Goal: Transaction & Acquisition: Purchase product/service

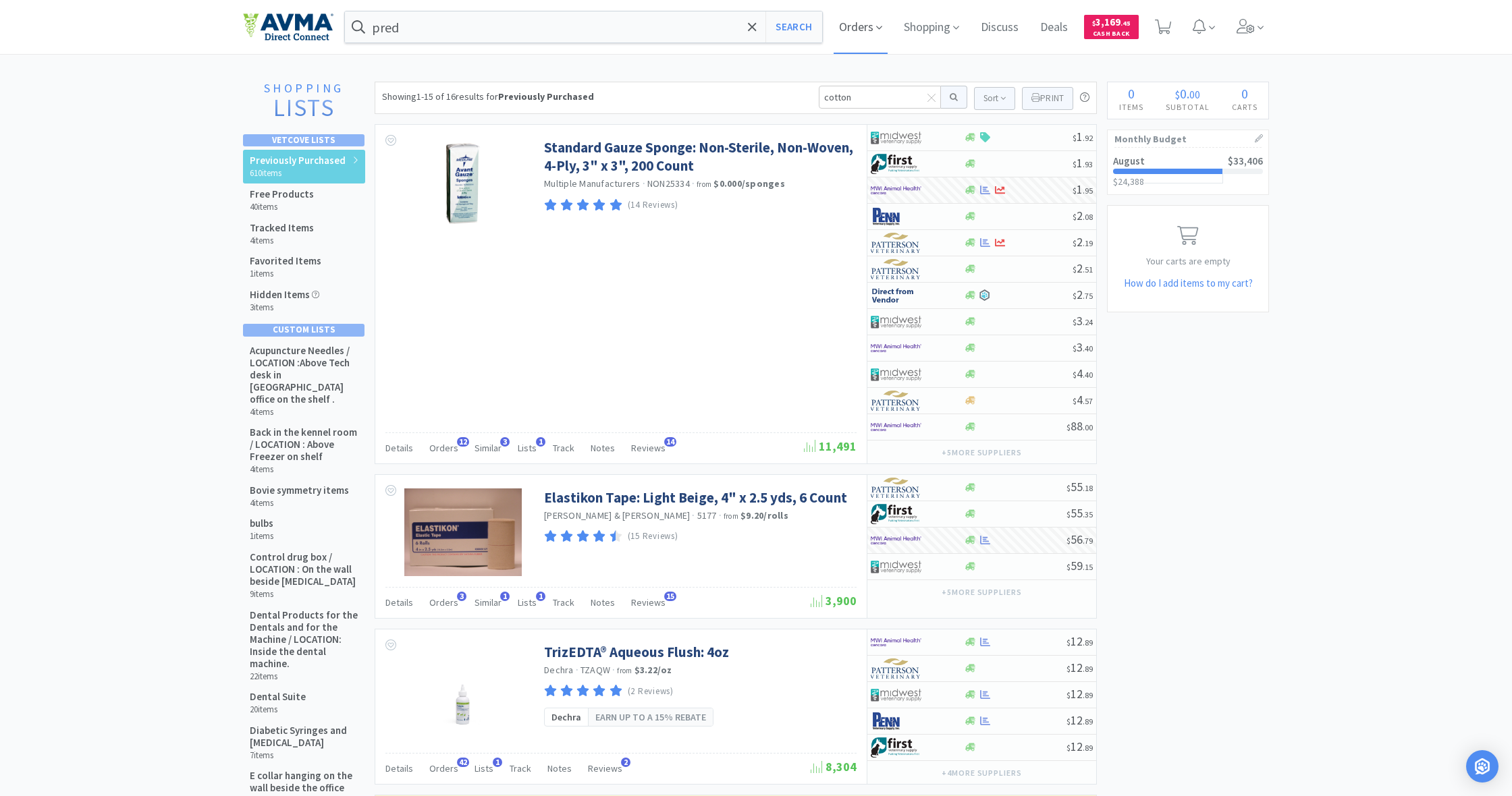
click at [851, 23] on span "Orders" at bounding box center [860, 27] width 54 height 54
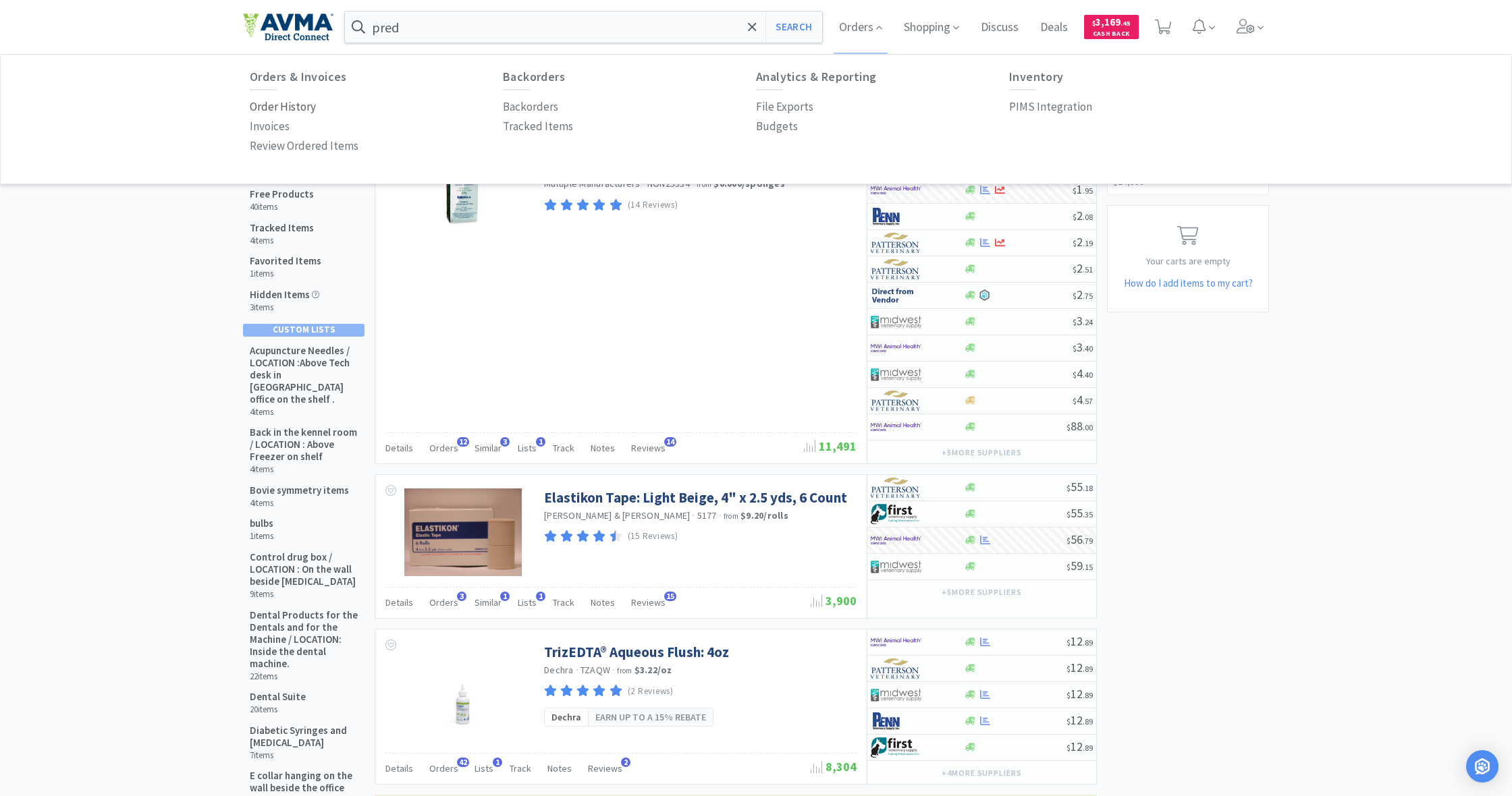
click at [296, 109] on p "Order History" at bounding box center [283, 107] width 66 height 18
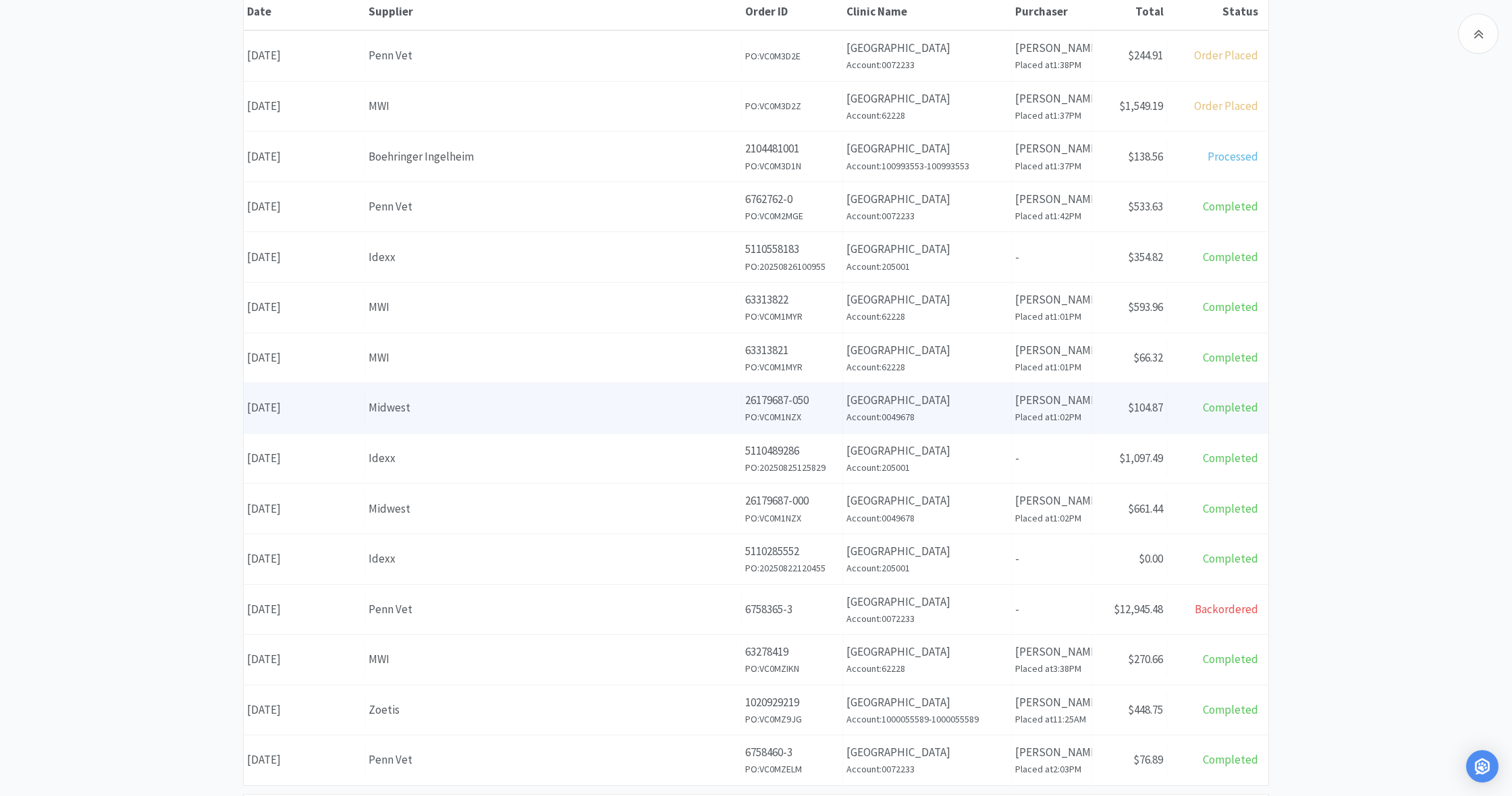
click at [675, 403] on div "Midwest" at bounding box center [553, 407] width 369 height 18
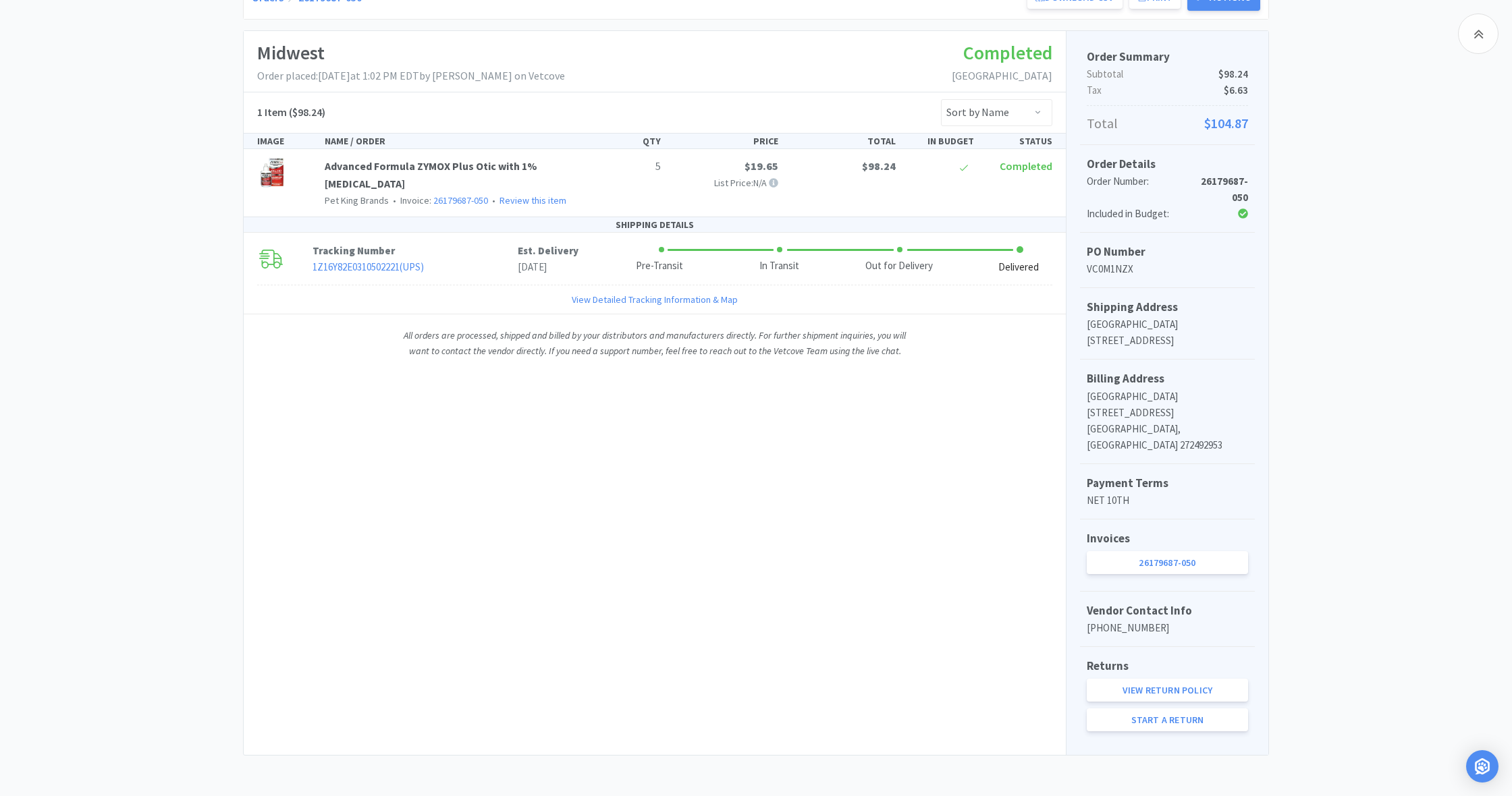
scroll to position [190, 0]
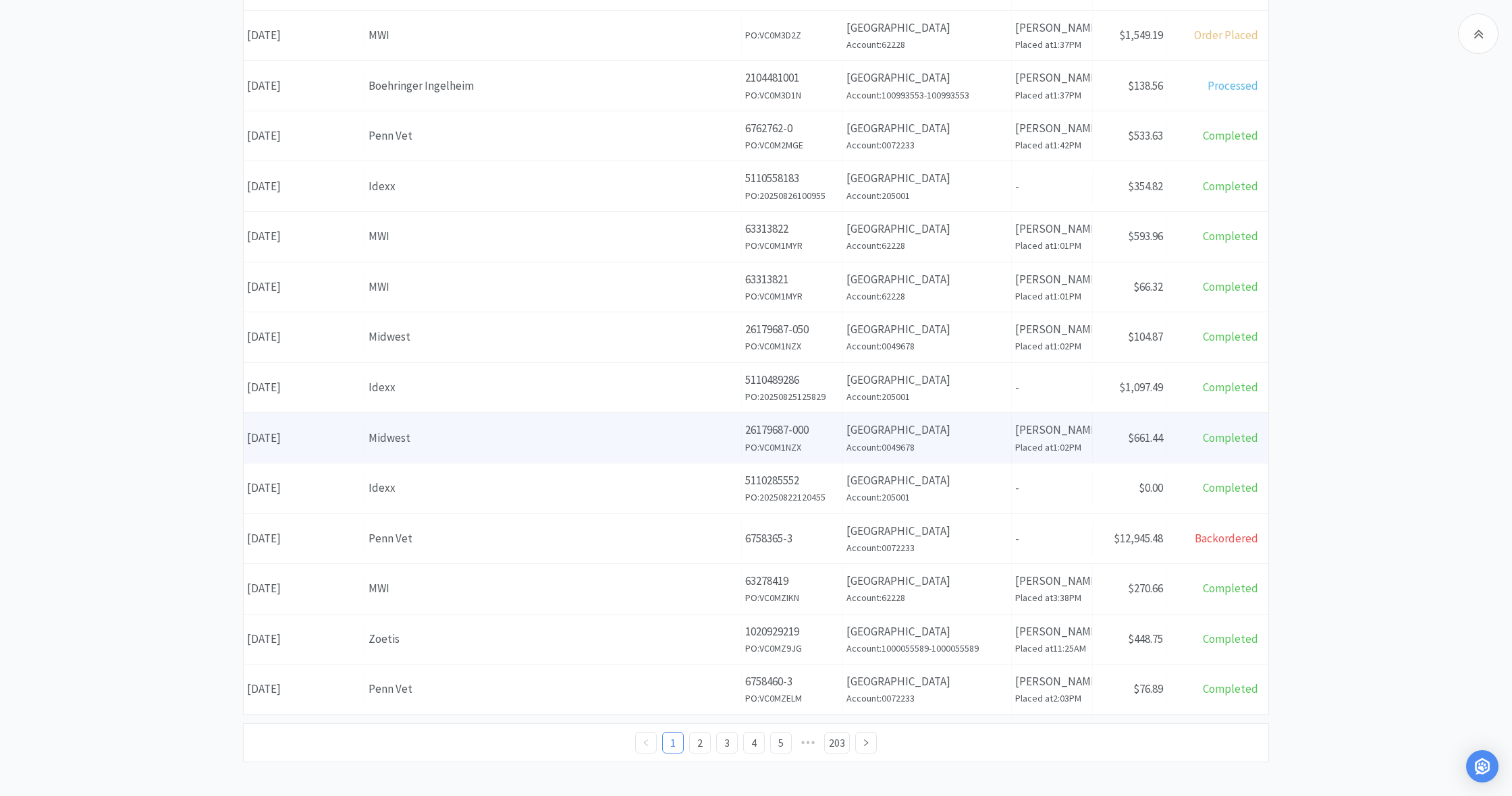
scroll to position [287, 0]
click at [664, 434] on div "Midwest" at bounding box center [553, 443] width 369 height 18
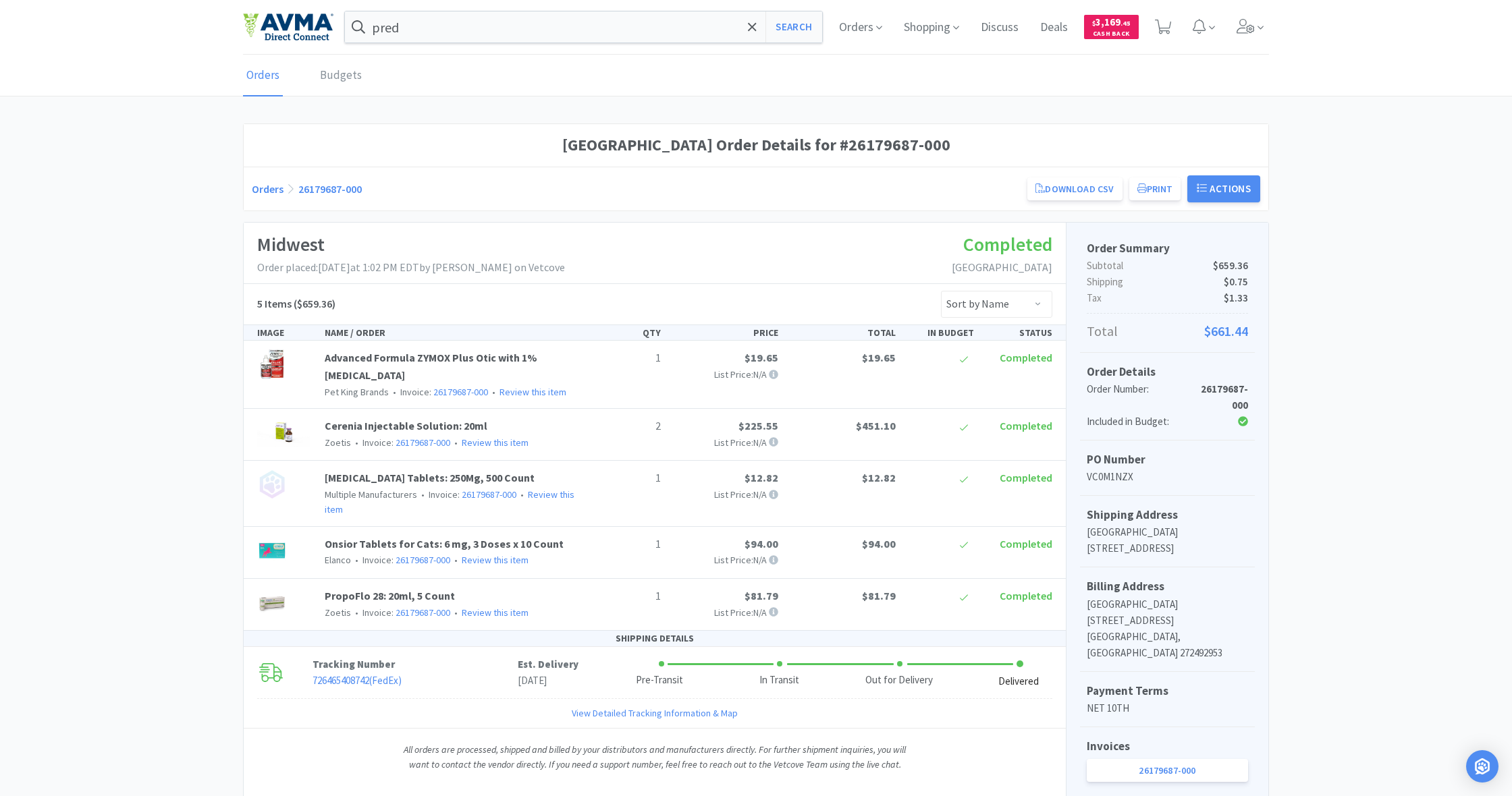
scroll to position [1, 0]
click at [1155, 189] on button "Print" at bounding box center [1155, 188] width 52 height 23
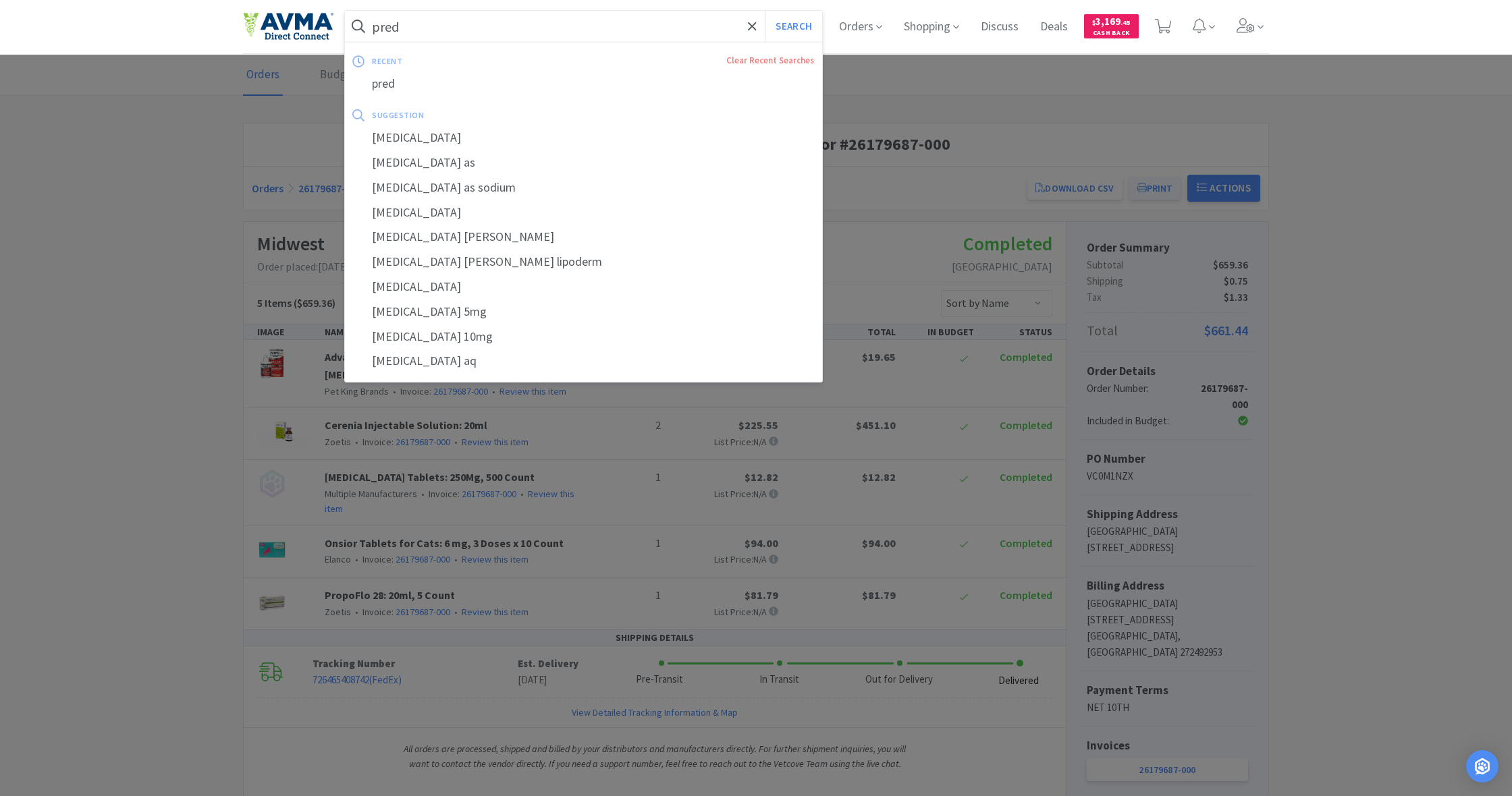
click at [371, 21] on form "pred Search" at bounding box center [583, 26] width 477 height 31
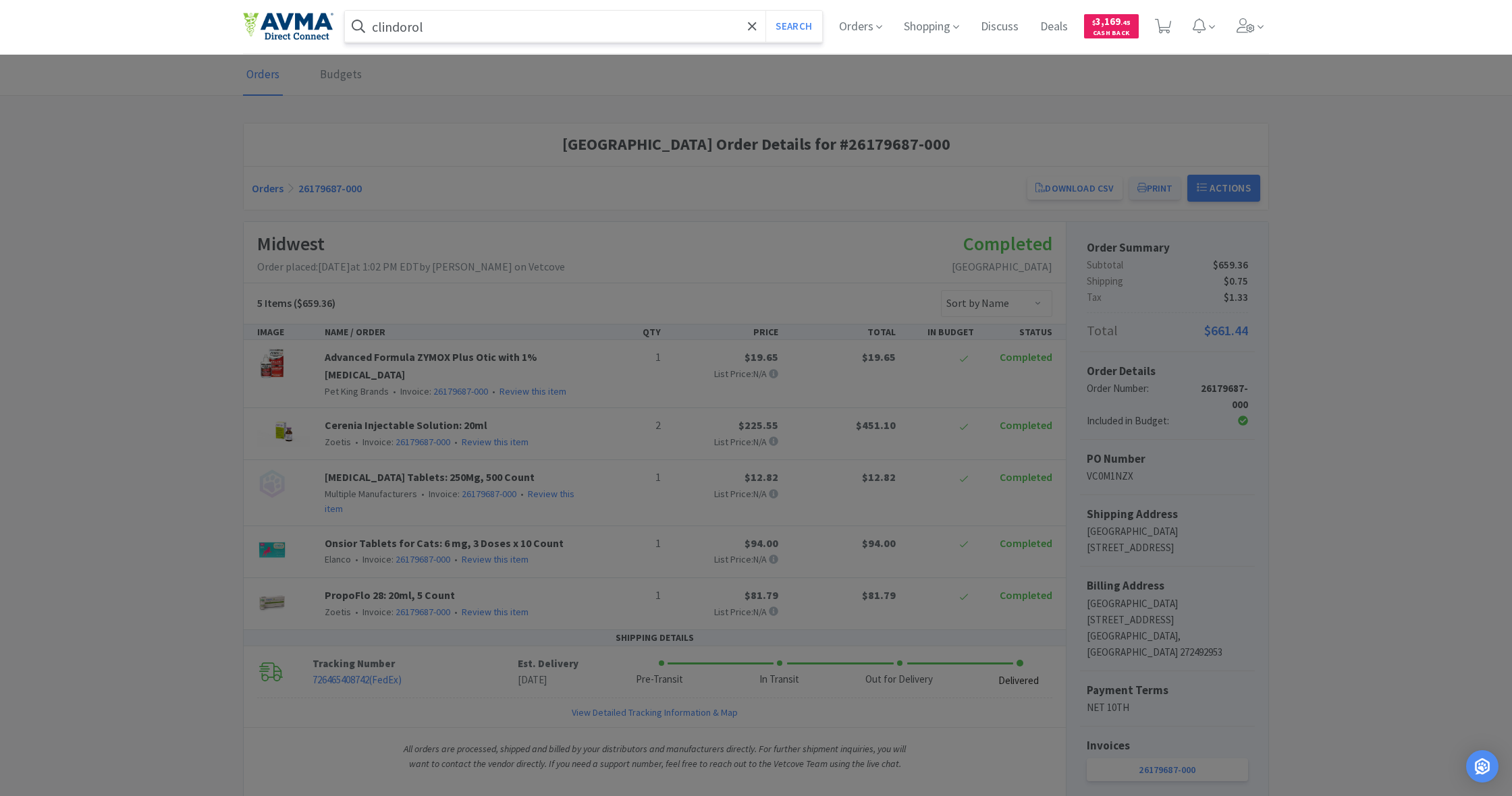
type input "clindorol"
click at [792, 27] on button "Search" at bounding box center [793, 26] width 56 height 31
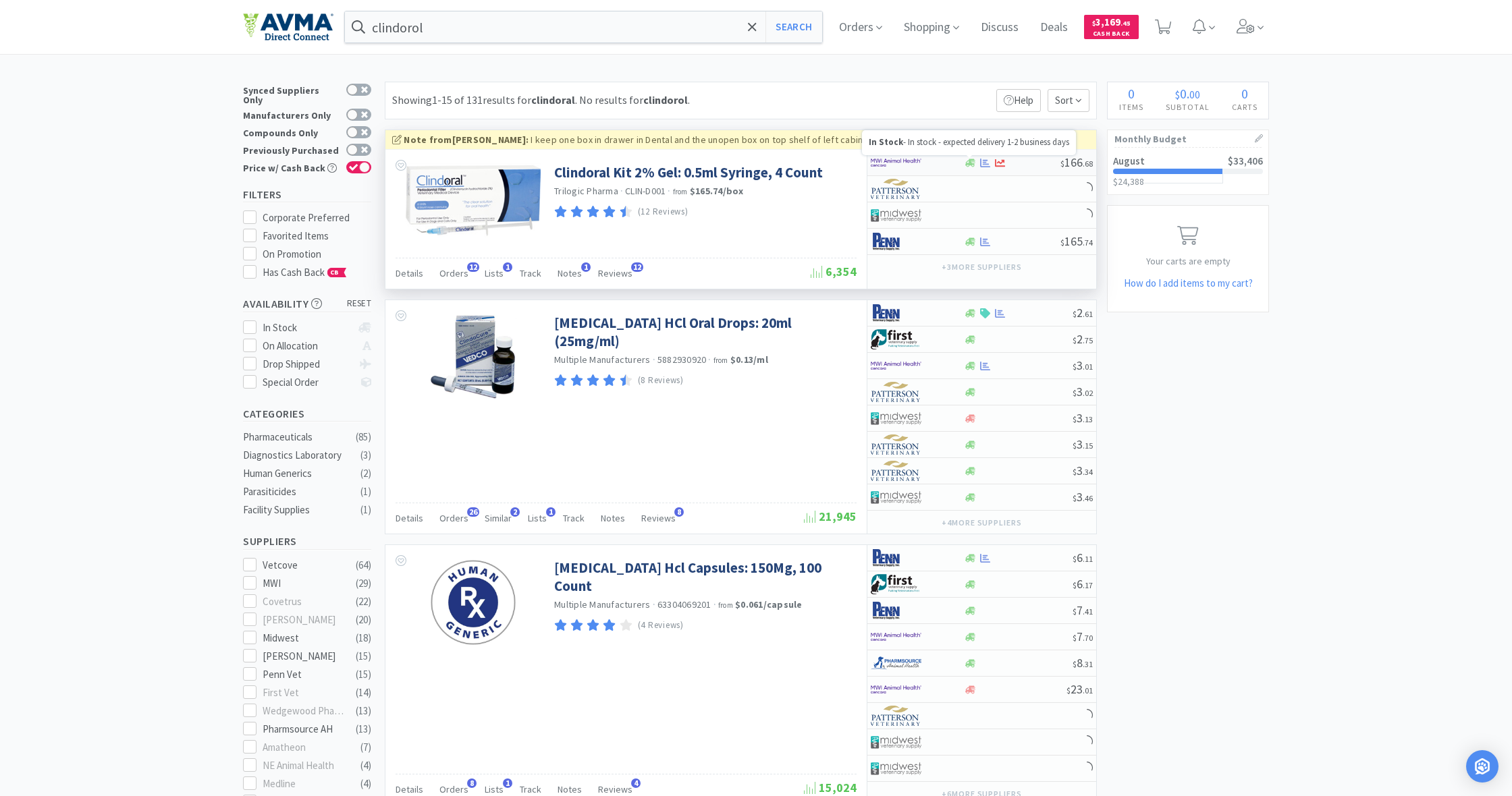
click at [968, 163] on icon at bounding box center [969, 162] width 10 height 8
select select "1"
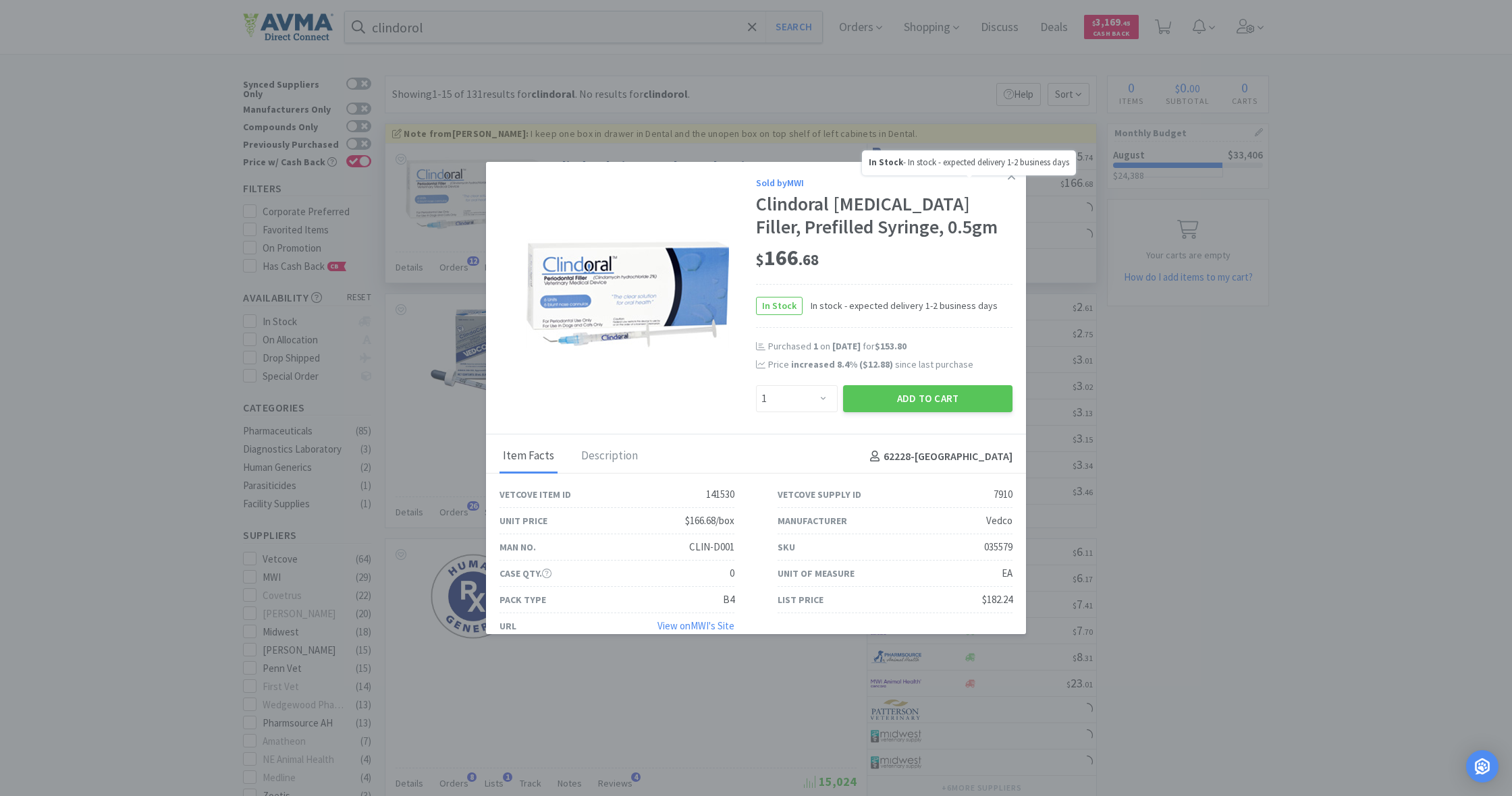
scroll to position [11, 0]
click at [936, 402] on button "Add to Cart" at bounding box center [927, 398] width 169 height 27
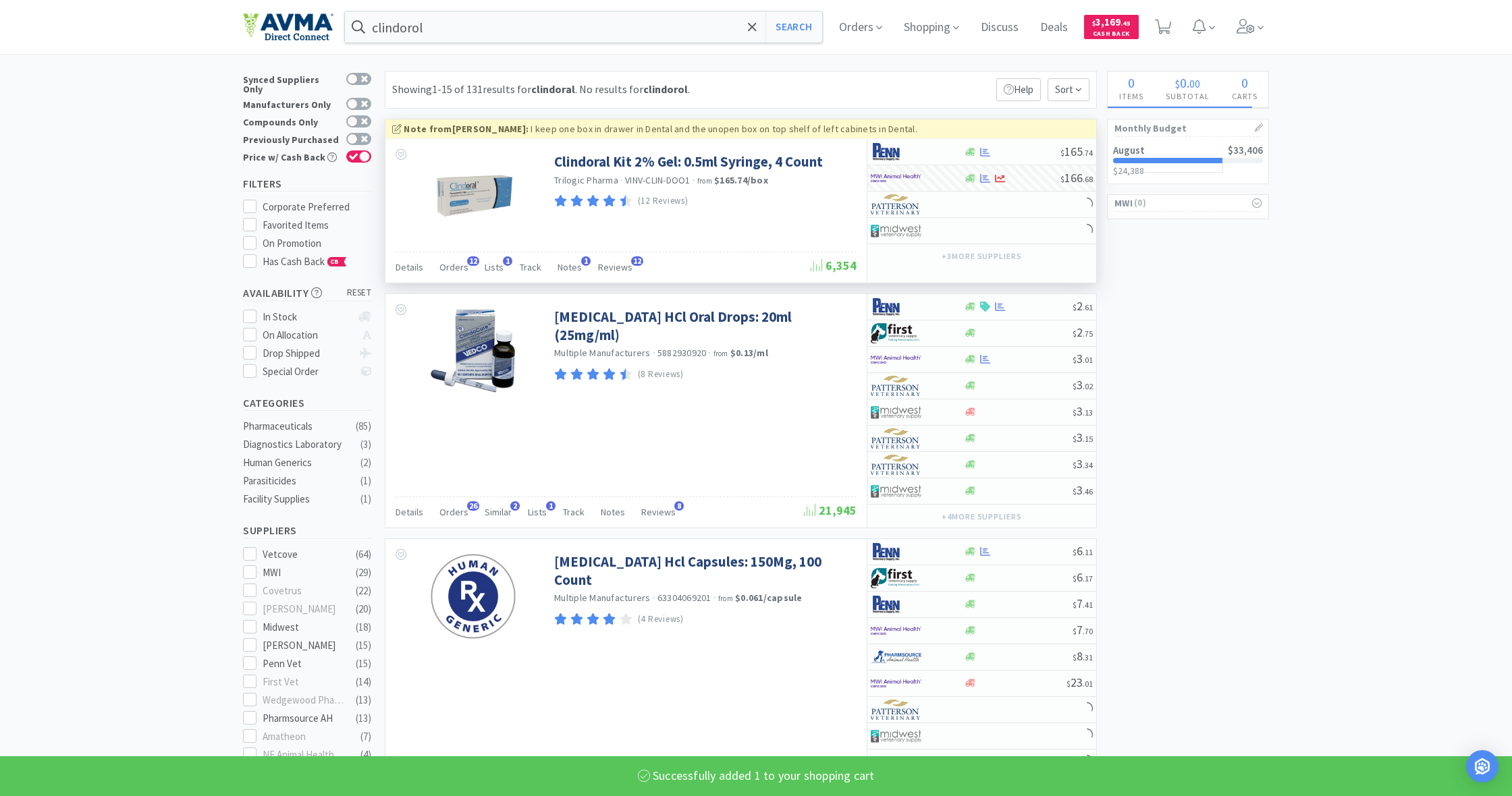
select select "1"
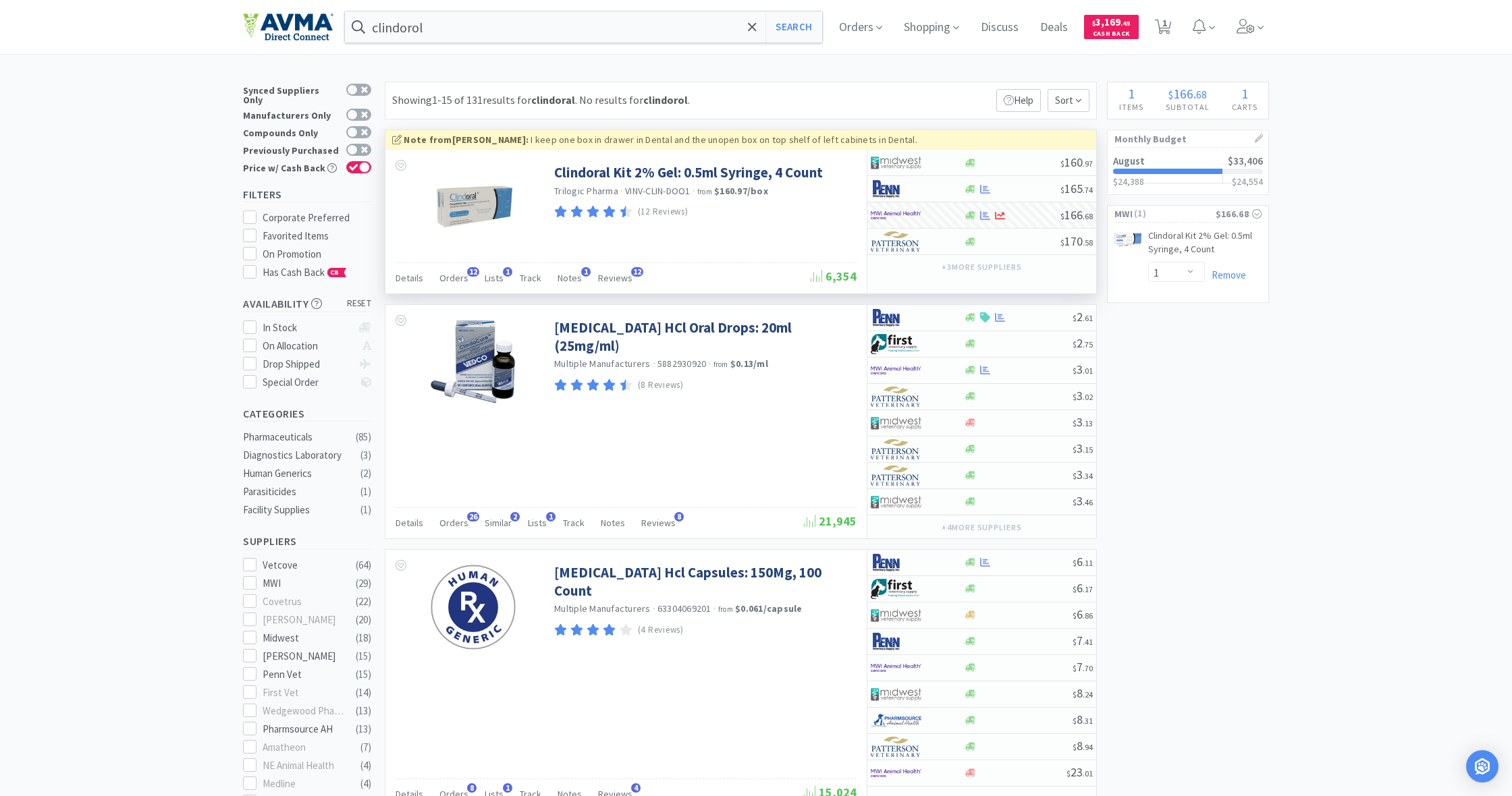
scroll to position [0, 0]
